Goal: Check status

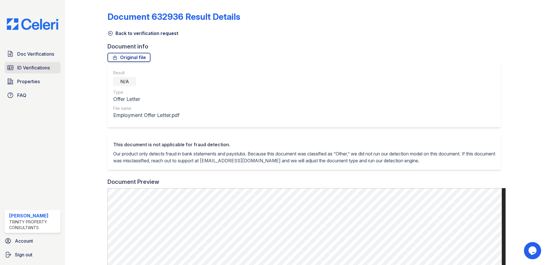
click at [35, 66] on span "ID Verifications" at bounding box center [33, 67] width 33 height 7
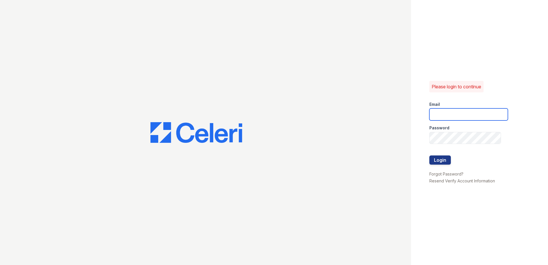
click at [479, 109] on input "email" at bounding box center [468, 114] width 78 height 12
type input "[EMAIL_ADDRESS][DOMAIN_NAME]"
click at [440, 159] on button "Login" at bounding box center [439, 159] width 21 height 9
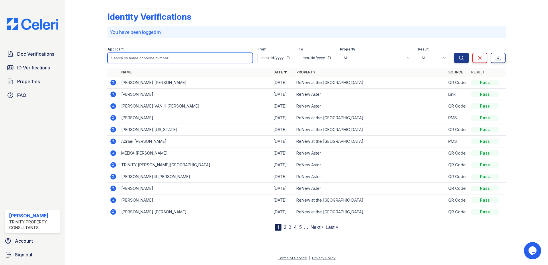
click at [160, 58] on input "search" at bounding box center [179, 58] width 145 height 10
type input "kimber"
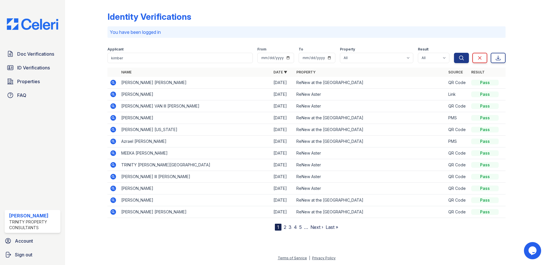
click at [112, 96] on icon at bounding box center [113, 94] width 6 height 6
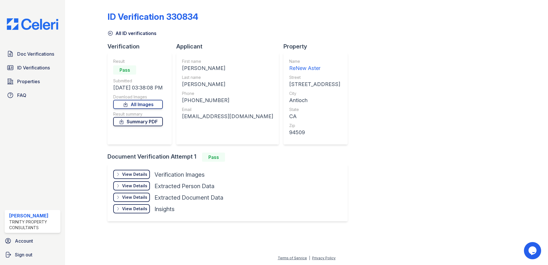
click at [147, 122] on link "Summary PDF" at bounding box center [138, 121] width 50 height 9
click at [140, 172] on div "View Details" at bounding box center [134, 174] width 25 height 6
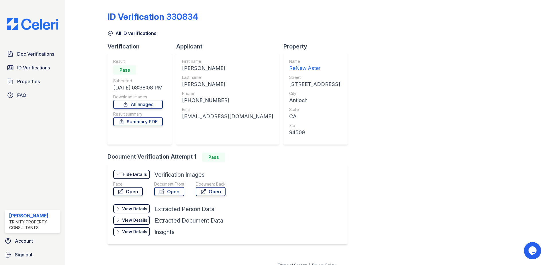
click at [138, 190] on link "Open" at bounding box center [127, 191] width 29 height 9
click at [135, 124] on link "Summary PDF" at bounding box center [138, 121] width 50 height 9
click at [145, 122] on link "Summary PDF" at bounding box center [138, 121] width 50 height 9
click at [375, 117] on div "ID Verification 330834 All ID verifications Verification Result Pass Submitted …" at bounding box center [306, 127] width 398 height 250
